Goal: Navigation & Orientation: Find specific page/section

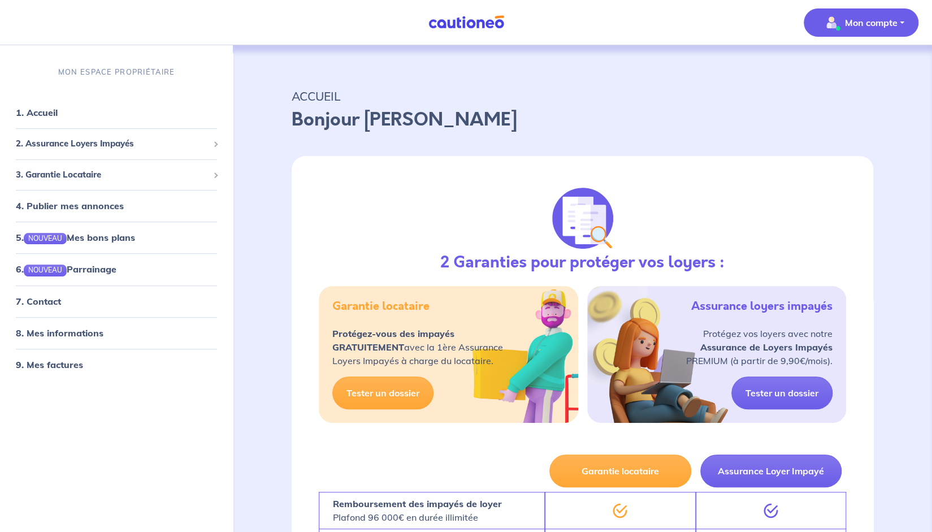
click at [860, 18] on p "Mon compte" at bounding box center [871, 23] width 53 height 14
click at [865, 65] on link "Mes informations" at bounding box center [850, 70] width 91 height 18
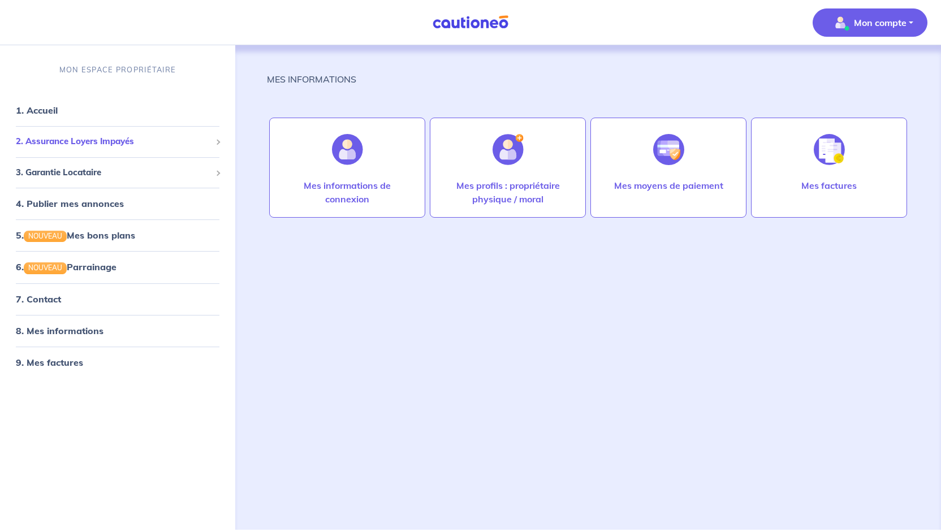
click at [218, 142] on span at bounding box center [218, 143] width 6 height 6
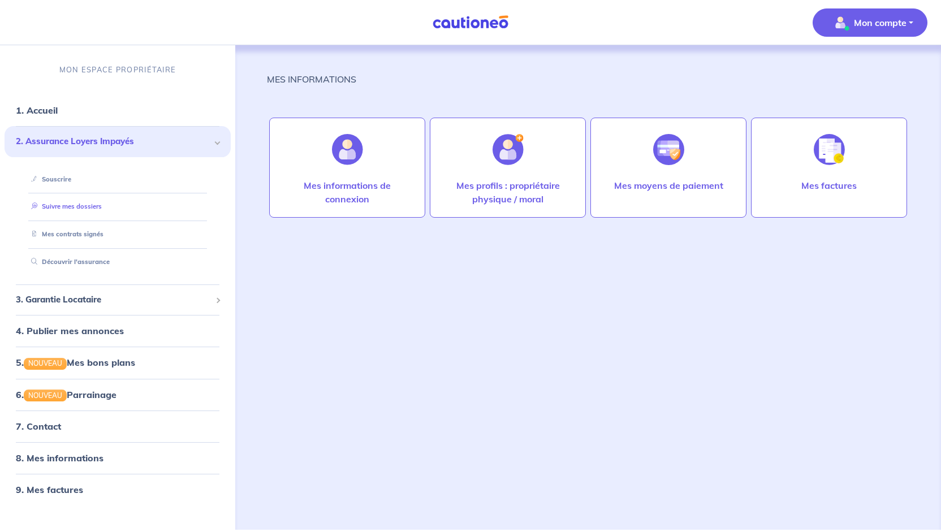
click at [97, 204] on link "Suivre mes dossiers" at bounding box center [64, 207] width 75 height 8
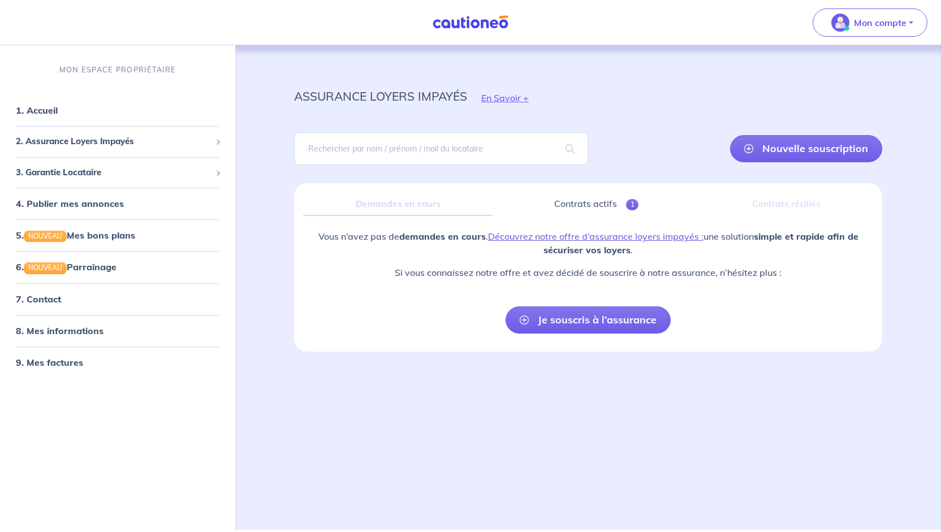
click at [423, 202] on div "Demandes en cours" at bounding box center [397, 204] width 189 height 24
click at [883, 18] on p "Mon compte" at bounding box center [880, 23] width 53 height 14
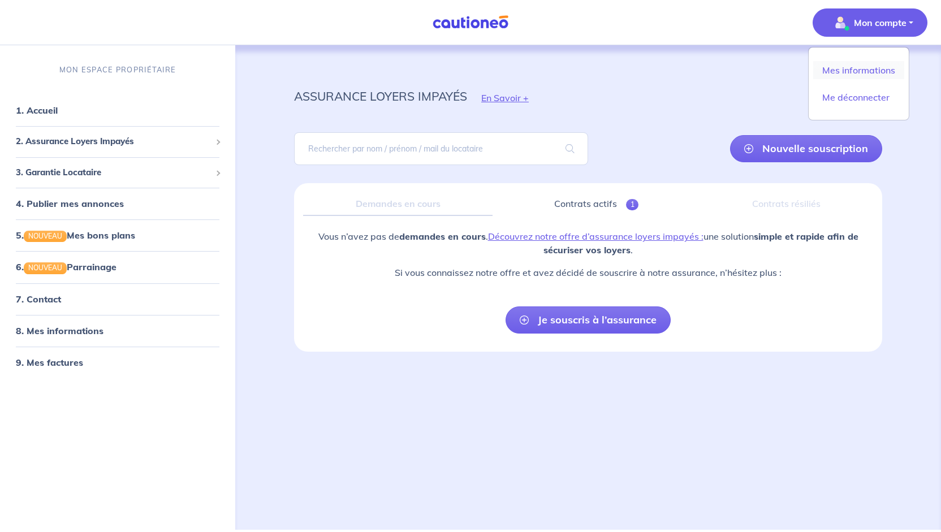
click at [879, 67] on link "Mes informations" at bounding box center [858, 70] width 91 height 18
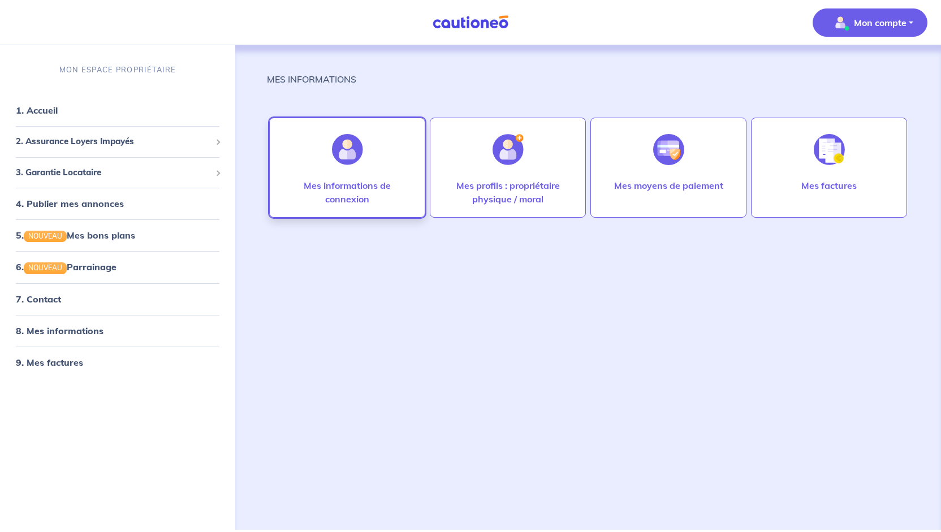
click at [354, 188] on p "Mes informations de connexion" at bounding box center [347, 192] width 132 height 27
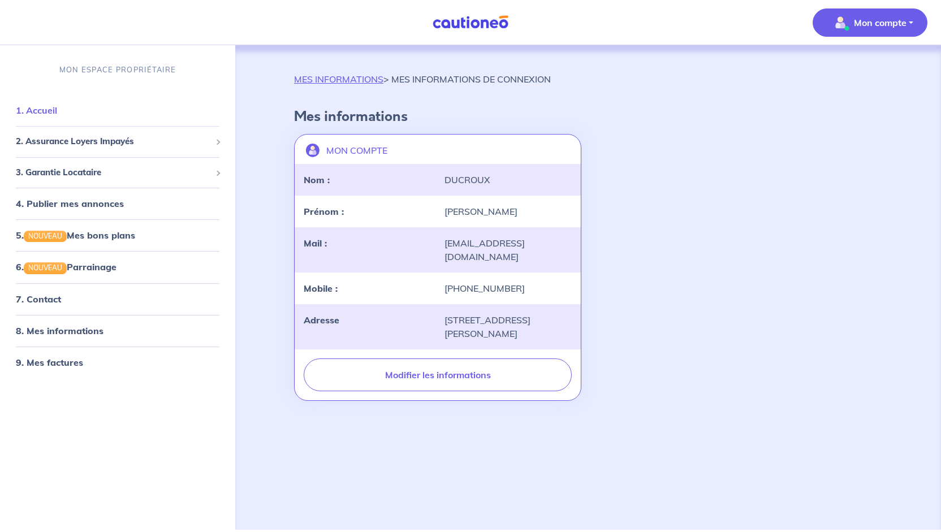
click at [57, 110] on link "1. Accueil" at bounding box center [36, 110] width 41 height 11
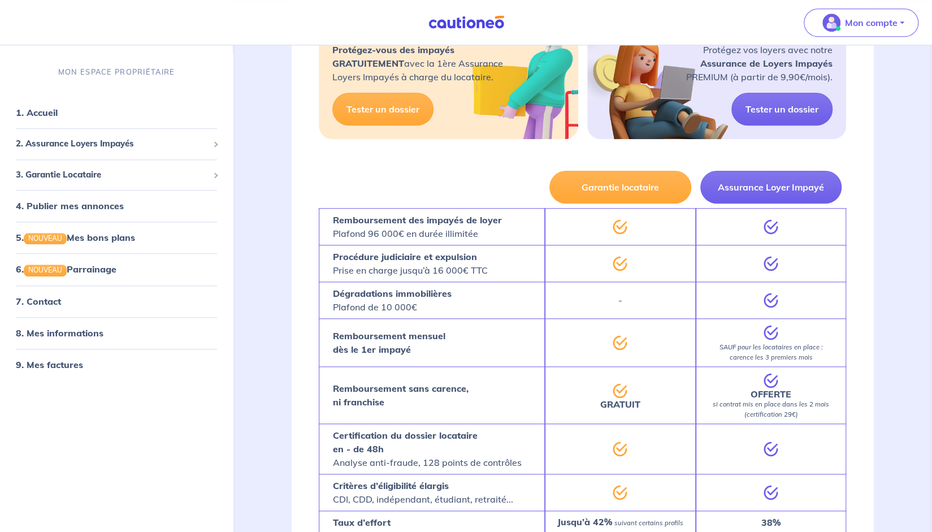
scroll to position [622, 0]
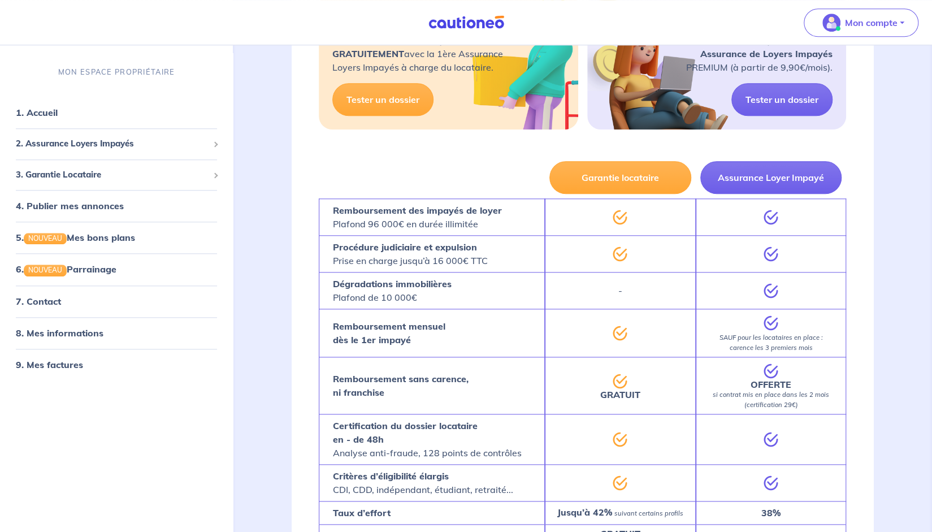
click at [369, 337] on strong "Remboursement mensuel dès le 1er impayé" at bounding box center [389, 333] width 113 height 25
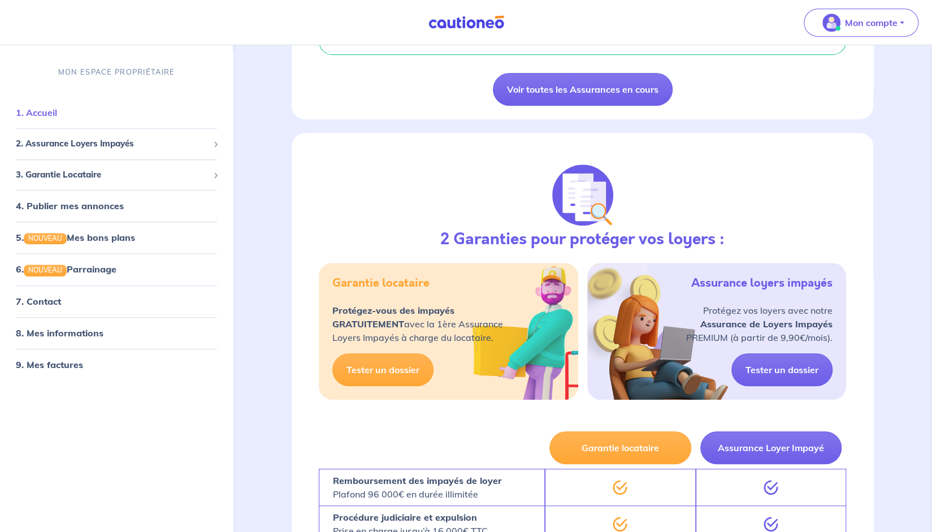
scroll to position [0, 0]
